Goal: Task Accomplishment & Management: Use online tool/utility

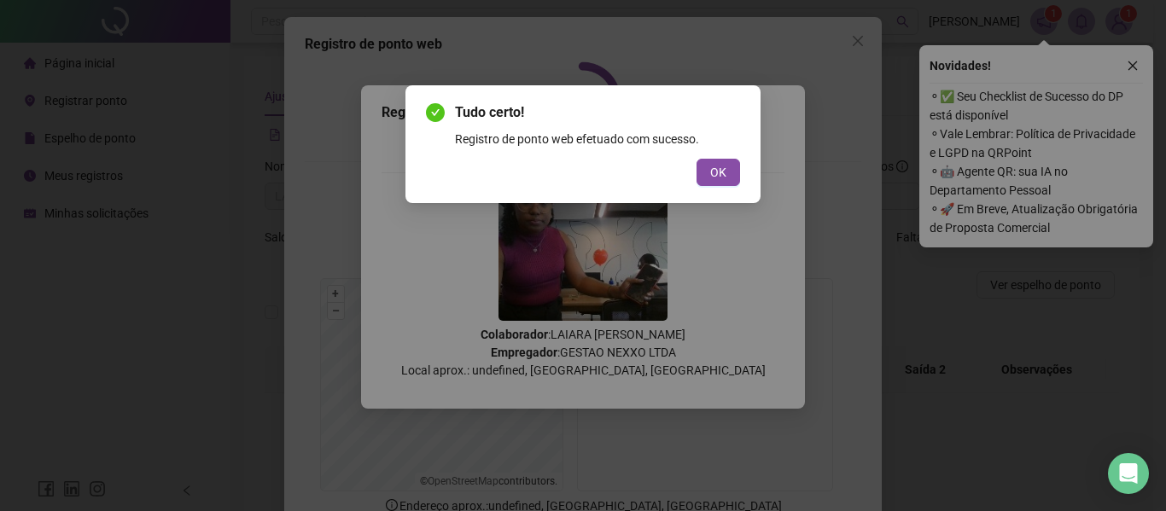
scroll to position [118, 0]
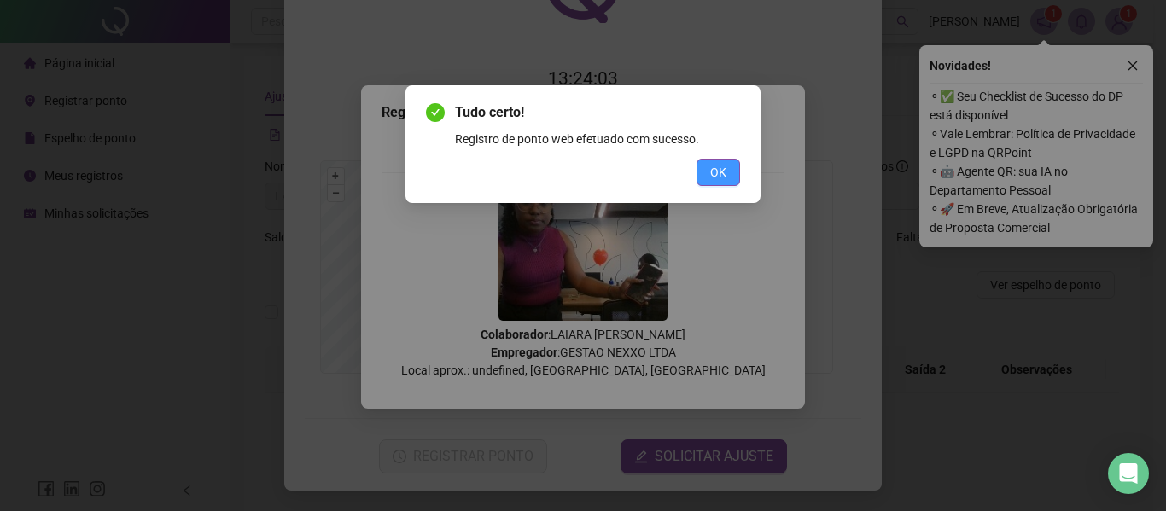
click at [713, 172] on span "OK" at bounding box center [718, 172] width 16 height 19
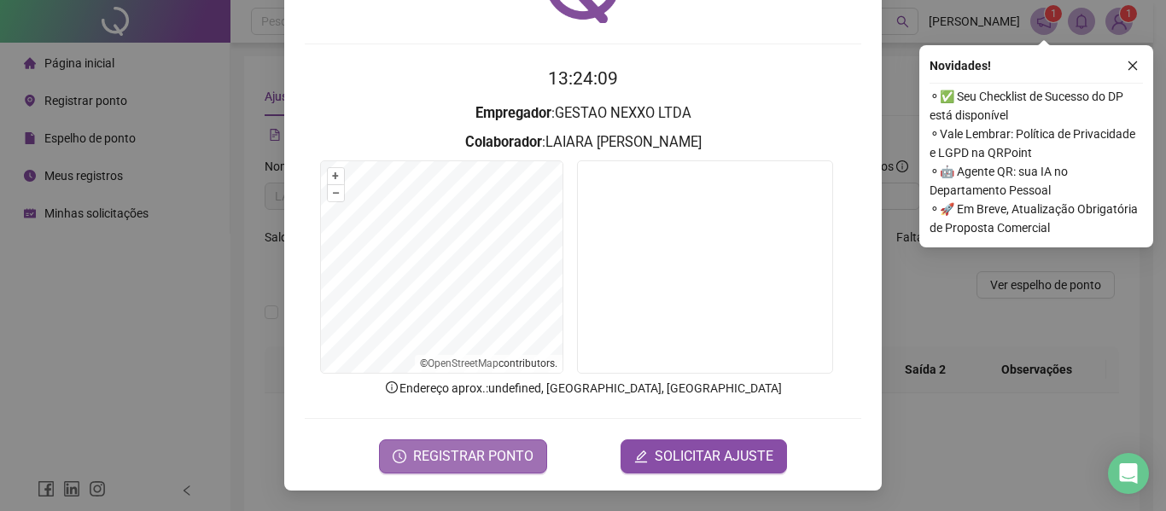
click at [467, 450] on span "REGISTRAR PONTO" at bounding box center [473, 456] width 120 height 20
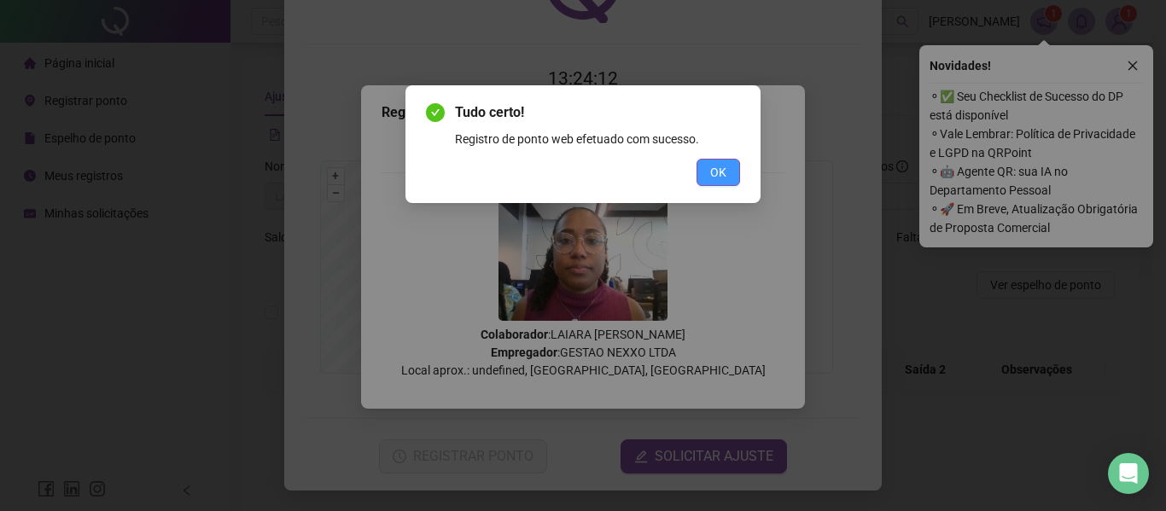
click at [727, 162] on button "OK" at bounding box center [718, 172] width 44 height 27
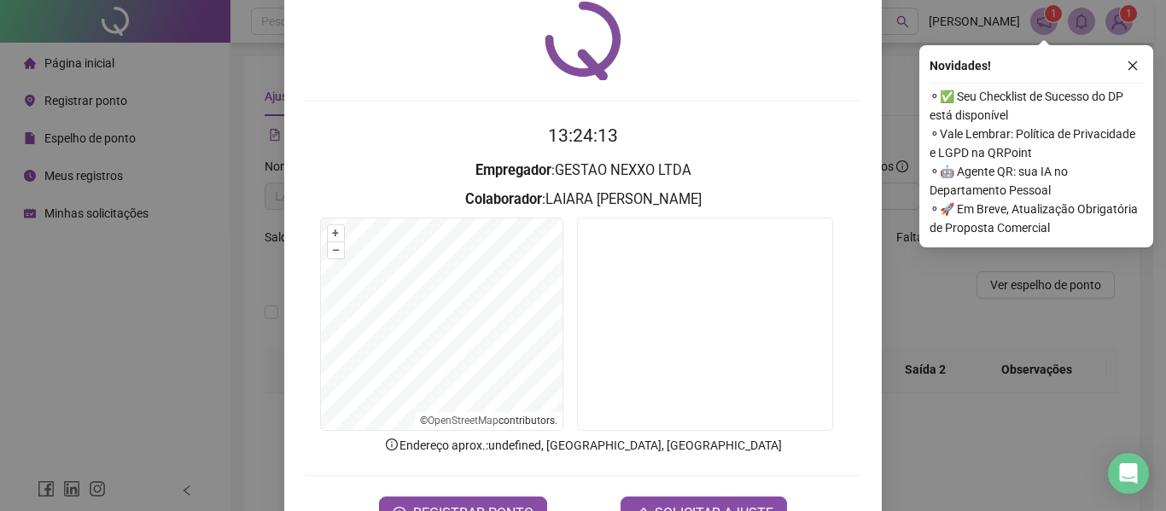
scroll to position [0, 0]
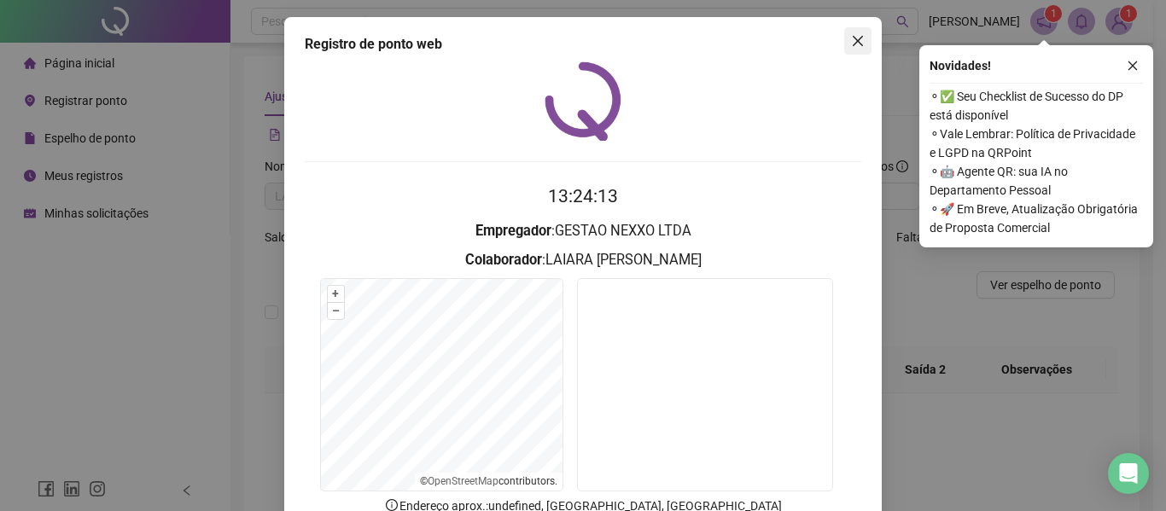
click at [853, 37] on icon "close" at bounding box center [858, 41] width 14 height 14
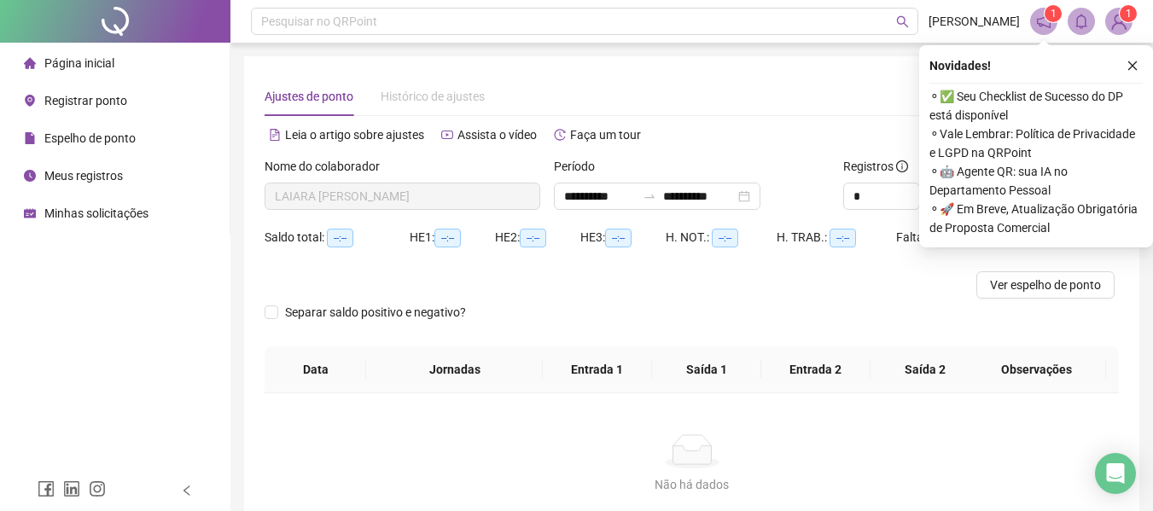
click at [85, 169] on span "Meus registros" at bounding box center [83, 176] width 79 height 14
